Goal: Navigation & Orientation: Find specific page/section

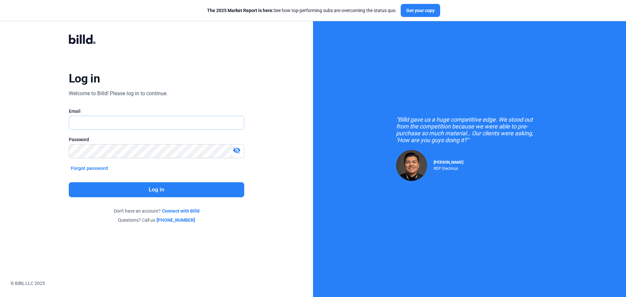
type input "[PERSON_NAME][EMAIL_ADDRESS][DOMAIN_NAME]"
click at [175, 197] on button "Log in" at bounding box center [156, 189] width 175 height 15
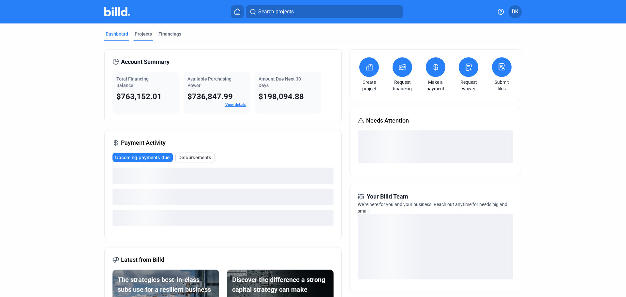
click at [139, 34] on div "Projects" at bounding box center [143, 34] width 17 height 7
